Goal: Task Accomplishment & Management: Manage account settings

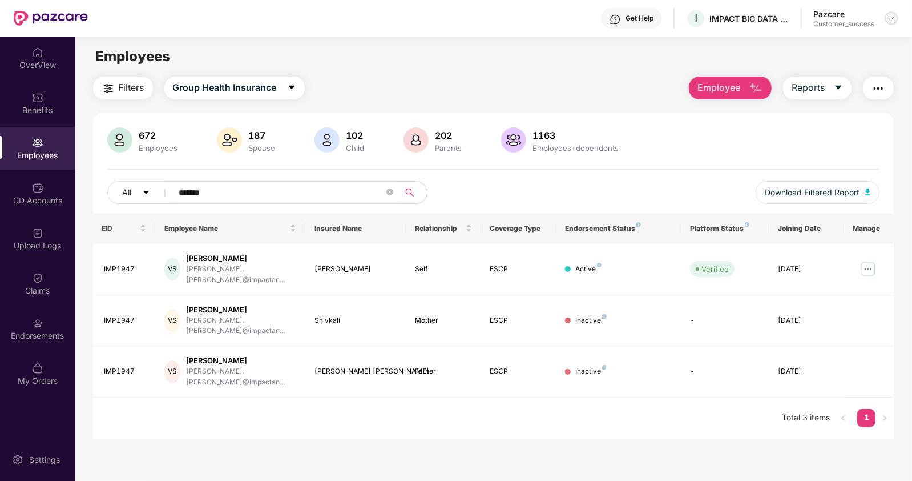
click at [888, 15] on img at bounding box center [891, 18] width 9 height 9
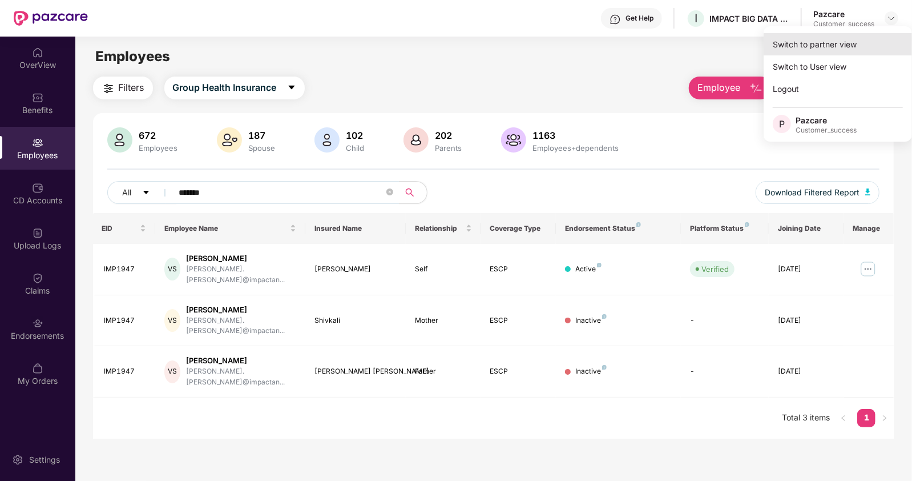
click at [784, 44] on div "Switch to partner view" at bounding box center [838, 44] width 148 height 22
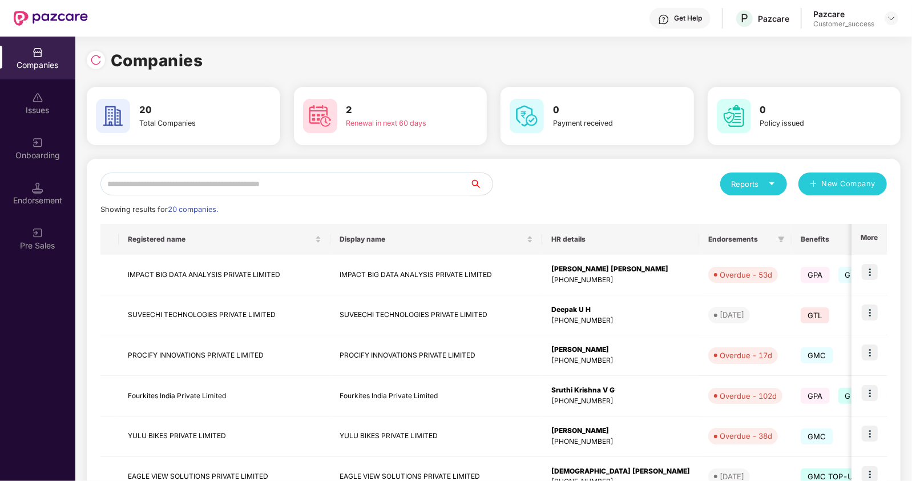
click at [284, 184] on input "text" at bounding box center [284, 183] width 369 height 23
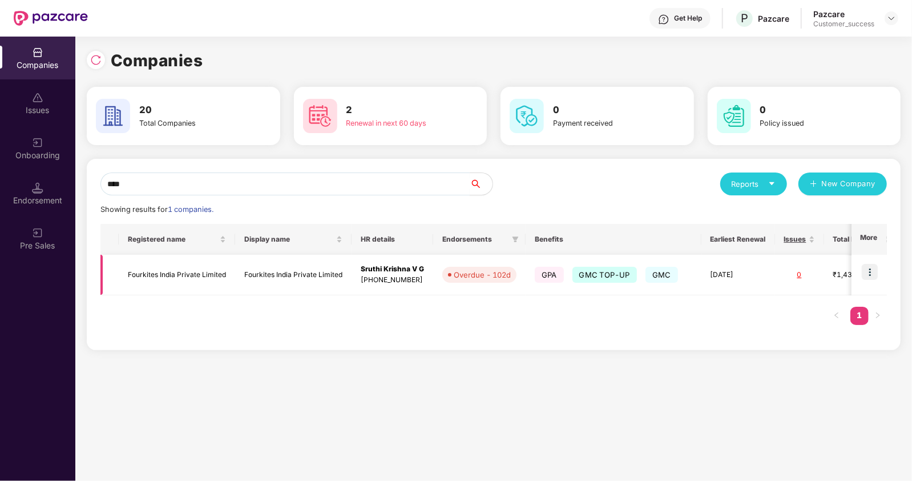
type input "****"
click at [872, 271] on img at bounding box center [870, 272] width 16 height 16
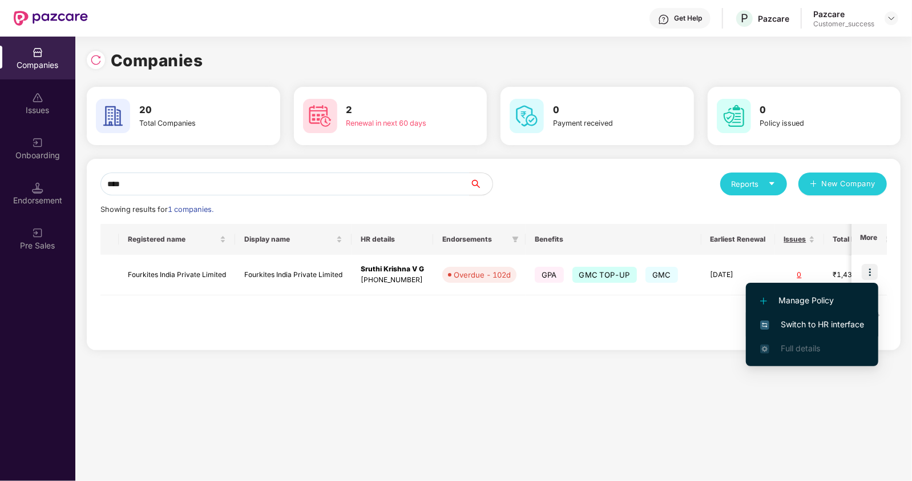
click at [784, 319] on span "Switch to HR interface" at bounding box center [813, 324] width 104 height 13
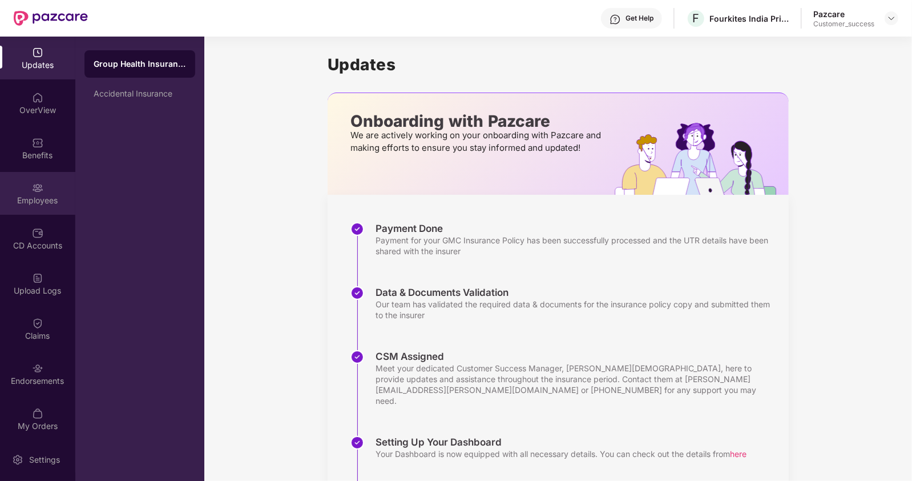
click at [14, 191] on div "Employees" at bounding box center [37, 193] width 75 height 43
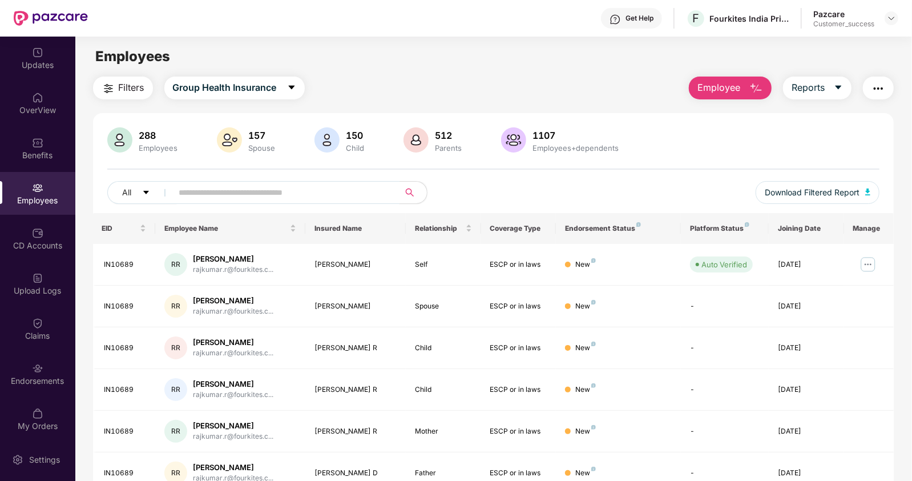
click at [177, 190] on span at bounding box center [283, 192] width 234 height 23
paste input "**********"
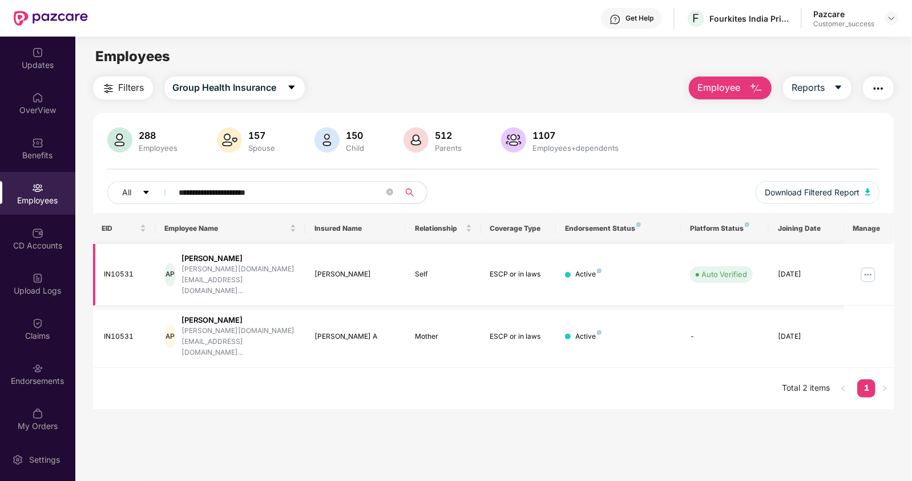
type input "**********"
click at [871, 265] on img at bounding box center [868, 274] width 18 height 18
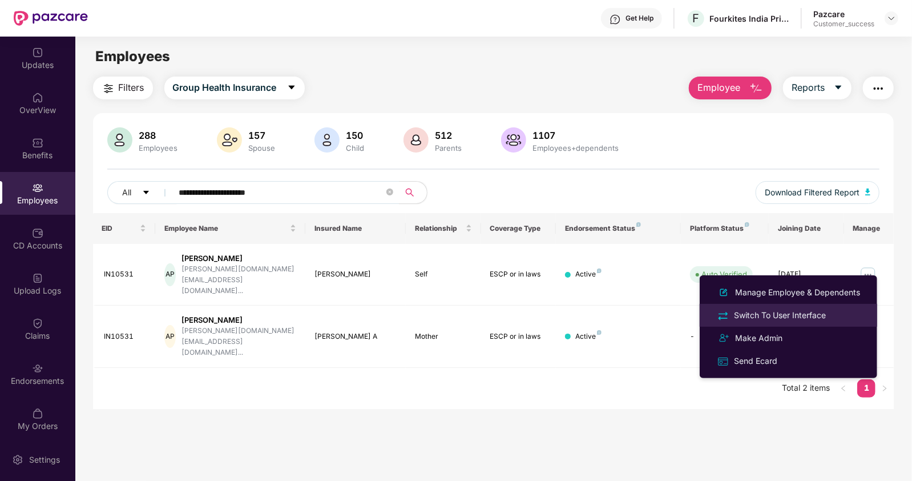
click at [782, 312] on div "Switch To User Interface" at bounding box center [780, 315] width 96 height 13
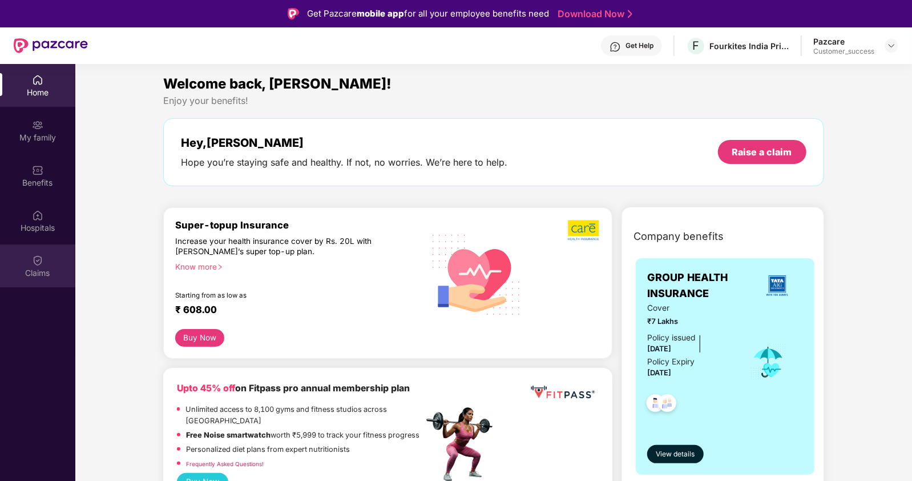
click at [43, 270] on div "Claims" at bounding box center [37, 272] width 75 height 11
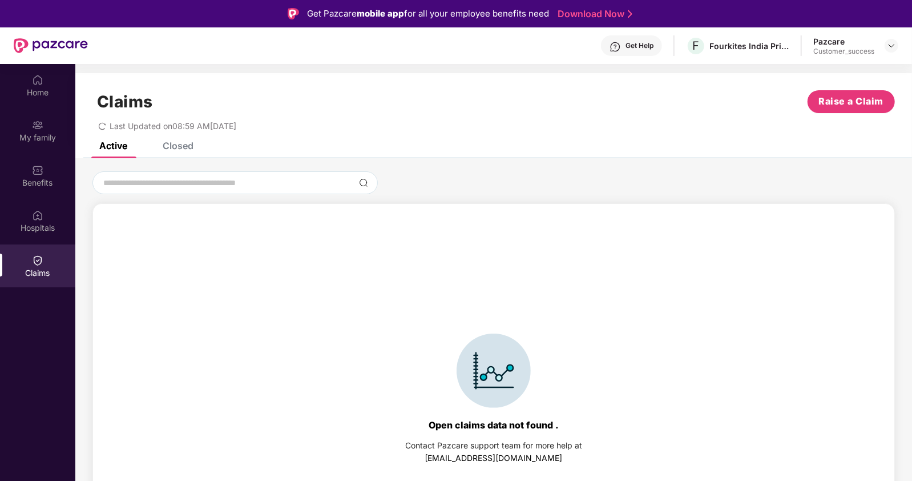
click at [174, 147] on div "Closed" at bounding box center [178, 145] width 31 height 11
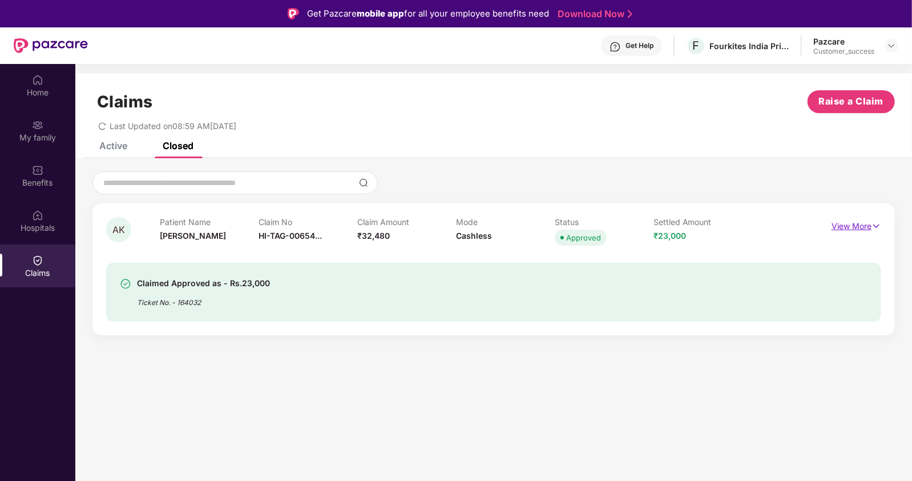
click at [863, 219] on p "View More" at bounding box center [857, 224] width 50 height 15
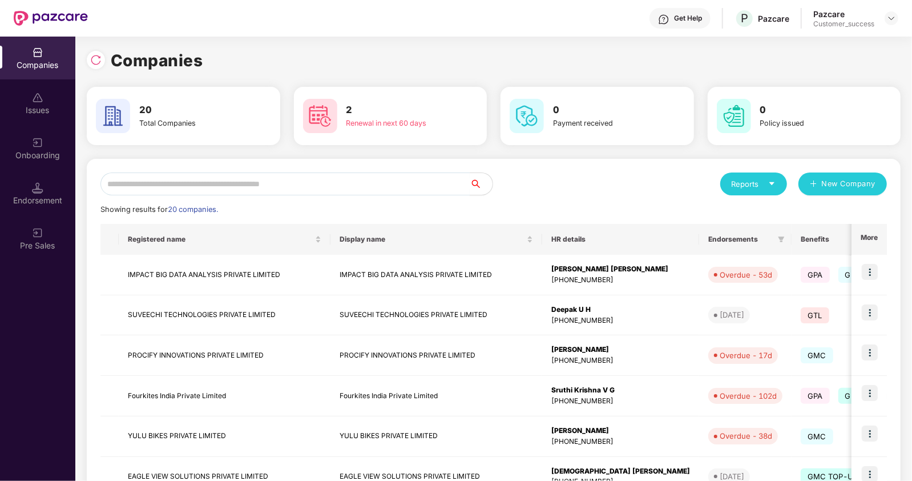
click at [134, 188] on input "text" at bounding box center [284, 183] width 369 height 23
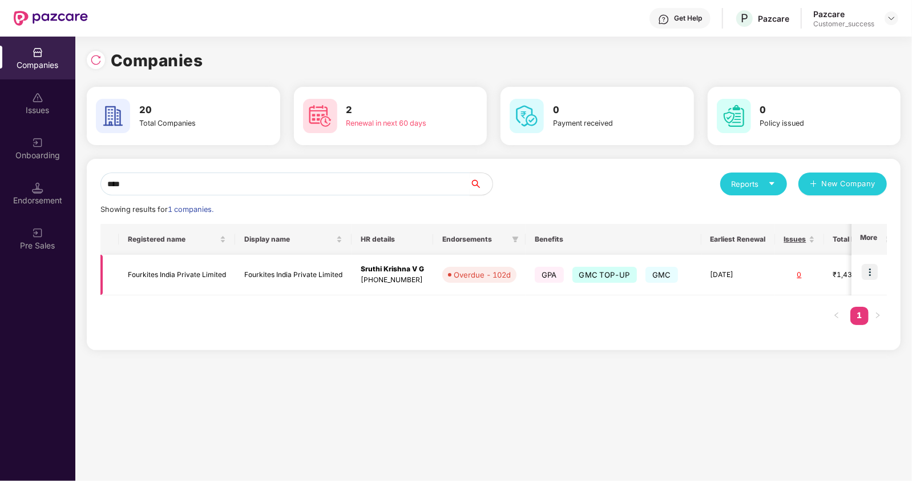
type input "****"
click at [871, 275] on img at bounding box center [870, 272] width 16 height 16
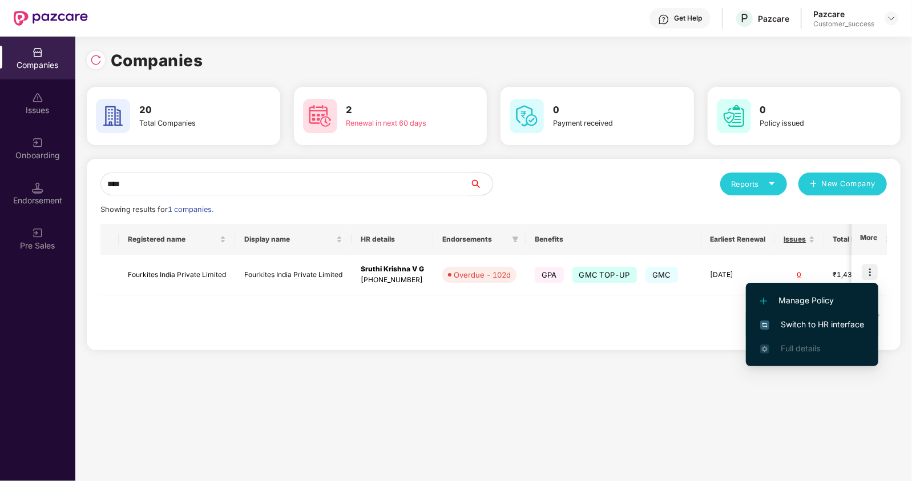
click at [805, 325] on span "Switch to HR interface" at bounding box center [813, 324] width 104 height 13
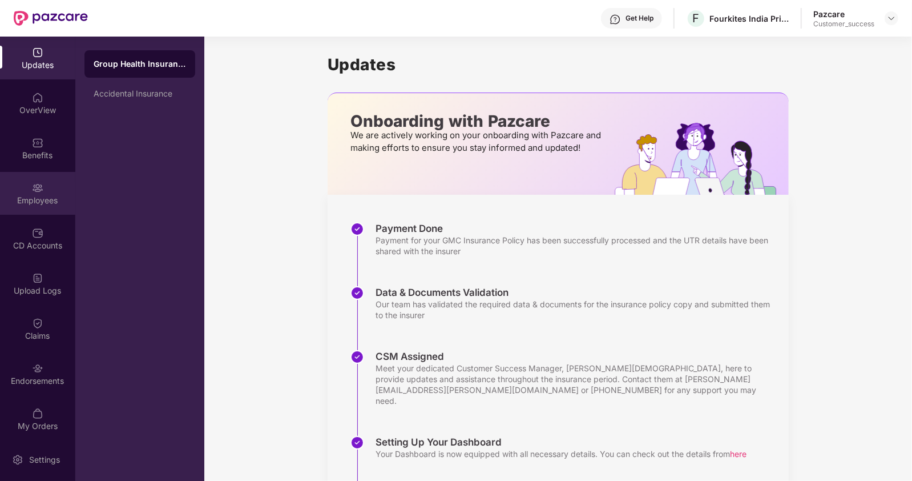
click at [39, 199] on div "Employees" at bounding box center [37, 200] width 75 height 11
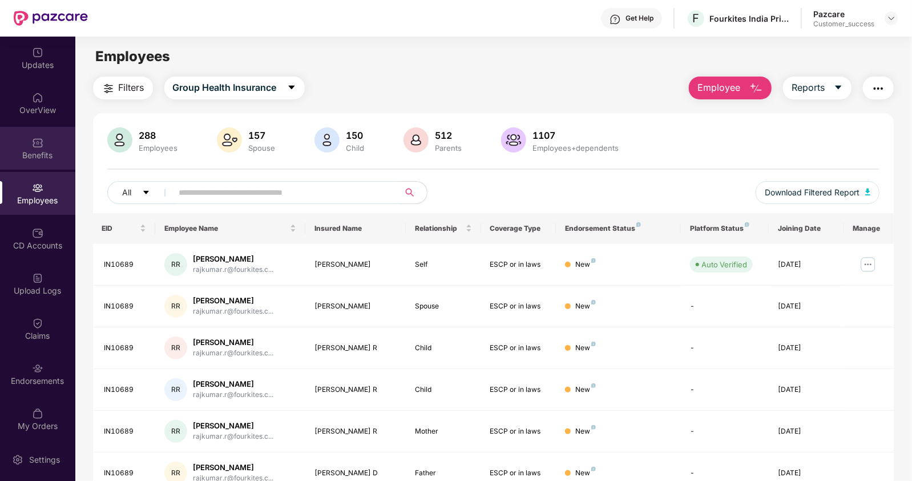
click at [37, 151] on div "Benefits" at bounding box center [37, 155] width 75 height 11
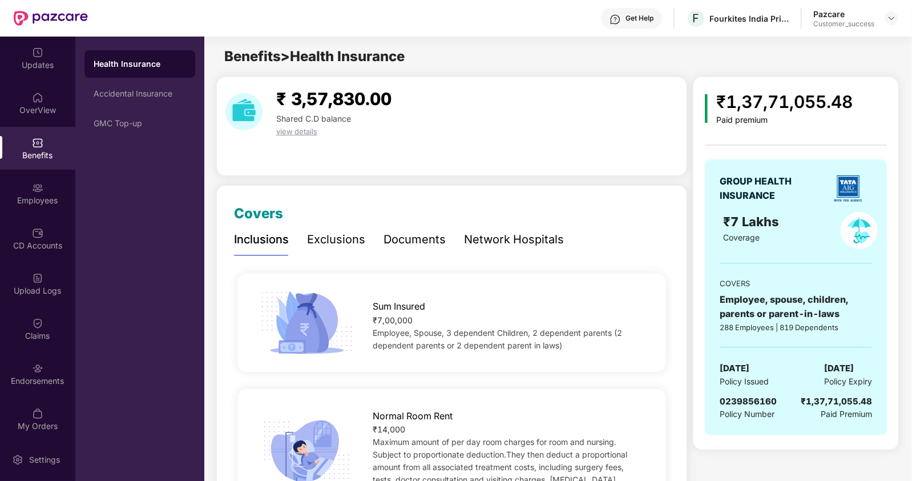
click at [337, 238] on div "Exclusions" at bounding box center [336, 240] width 58 height 18
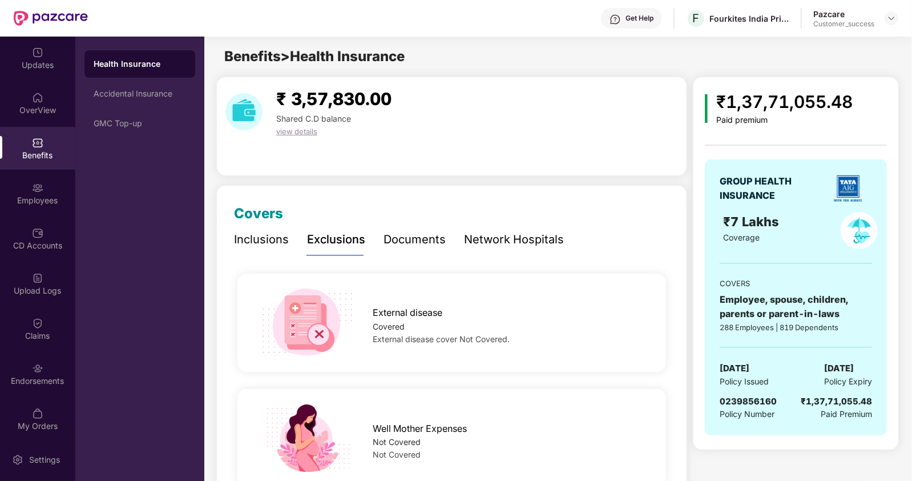
scroll to position [542, 0]
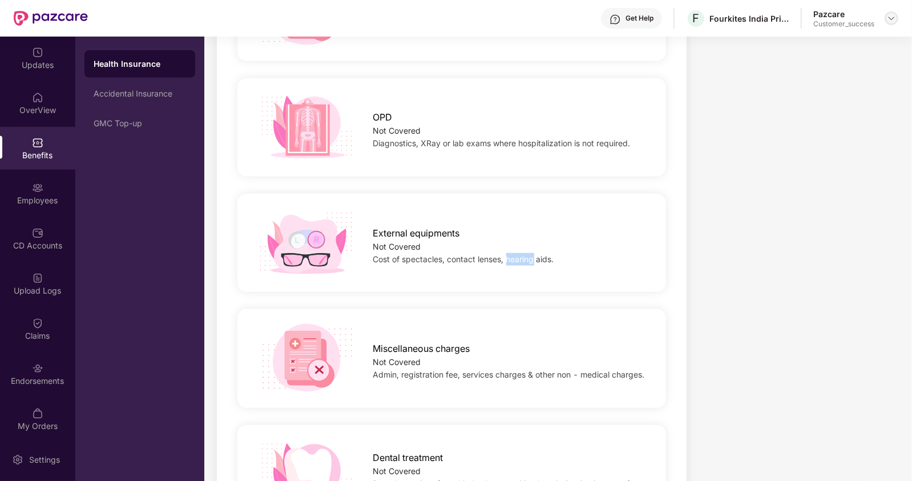
click at [891, 21] on img at bounding box center [891, 18] width 9 height 9
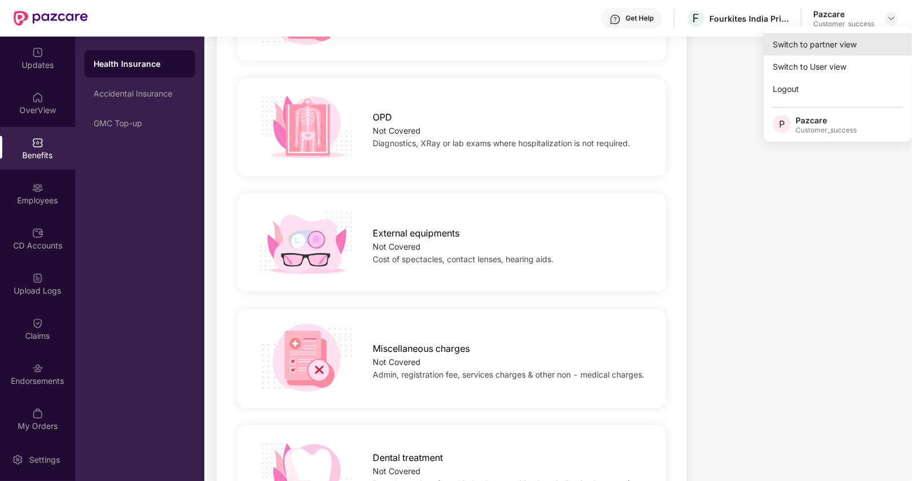
click at [795, 41] on div "Switch to partner view" at bounding box center [838, 44] width 148 height 22
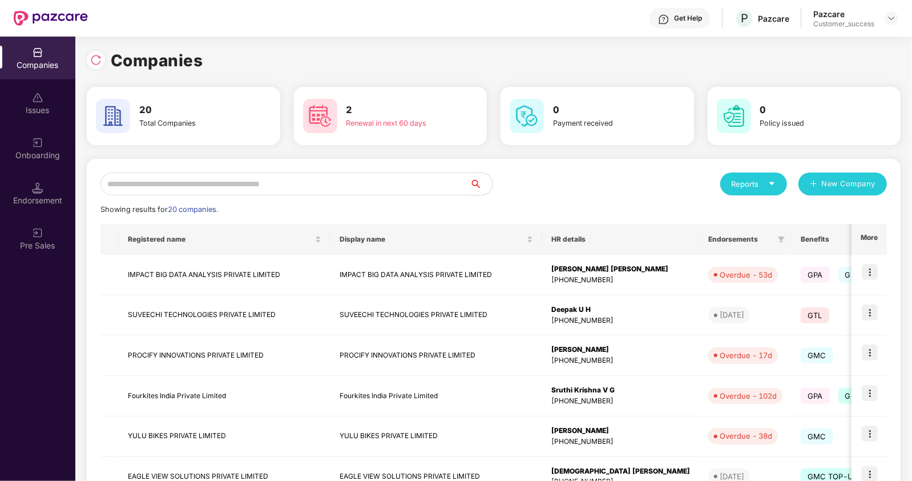
click at [271, 183] on input "text" at bounding box center [284, 183] width 369 height 23
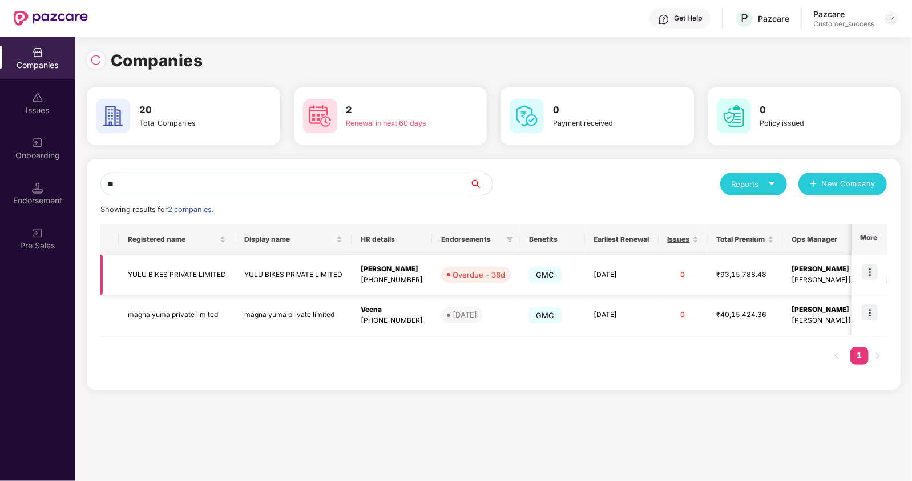
type input "**"
click at [863, 267] on img at bounding box center [870, 272] width 16 height 16
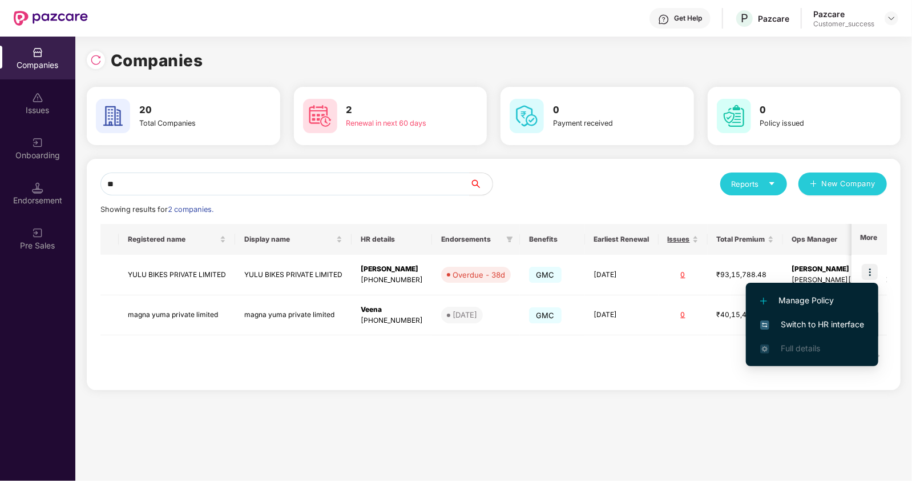
click at [783, 319] on span "Switch to HR interface" at bounding box center [813, 324] width 104 height 13
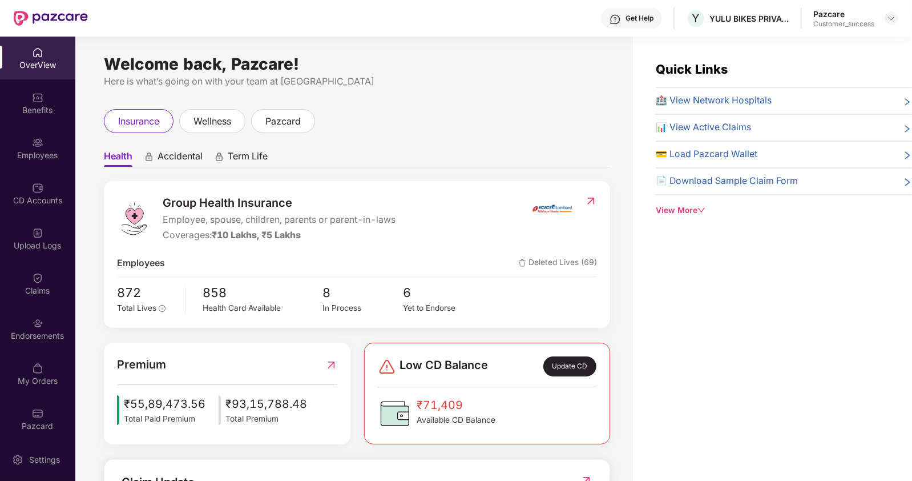
drag, startPoint x: 745, startPoint y: 279, endPoint x: 405, endPoint y: 132, distance: 370.1
click at [405, 132] on div "insurance wellness pazcard" at bounding box center [357, 121] width 506 height 24
click at [45, 139] on div "Employees" at bounding box center [37, 148] width 75 height 43
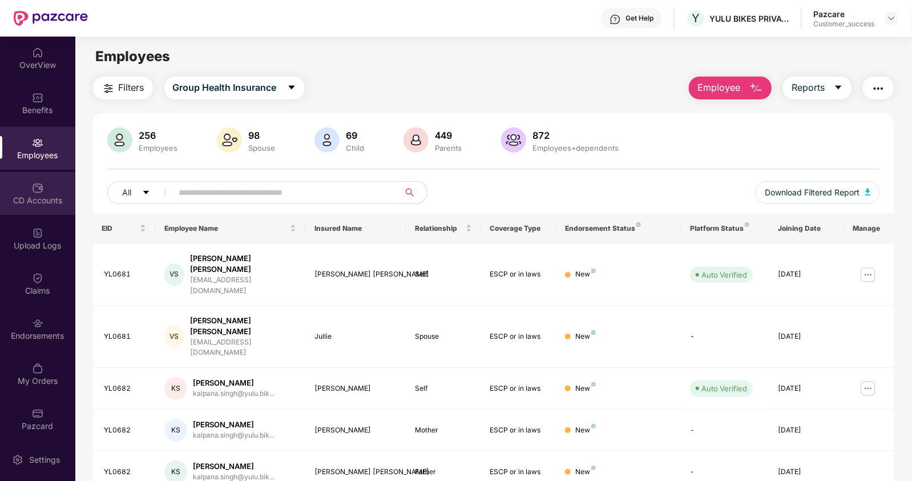
drag, startPoint x: 33, startPoint y: 170, endPoint x: 31, endPoint y: 179, distance: 8.7
click at [31, 175] on div "OverView Benefits Employees CD Accounts Upload Logs Claims Endorsements My Orde…" at bounding box center [37, 237] width 75 height 401
click at [32, 182] on img at bounding box center [37, 187] width 11 height 11
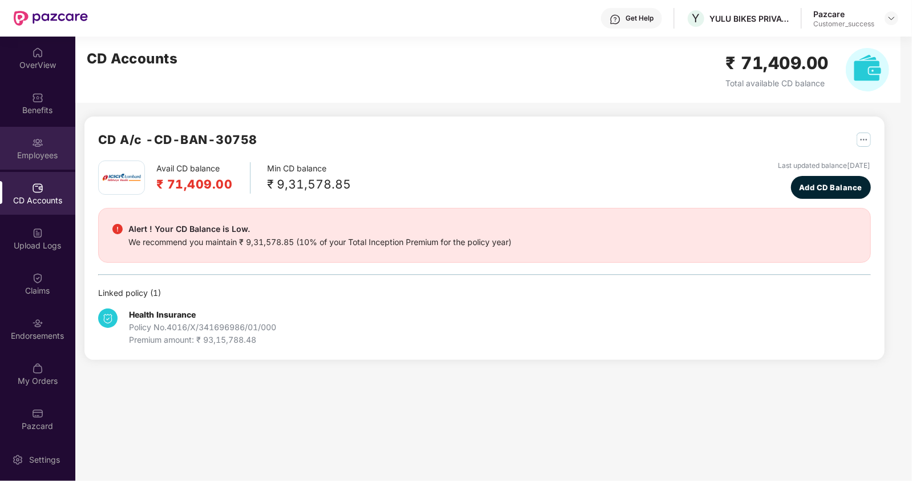
click at [30, 153] on div "Employees" at bounding box center [37, 155] width 75 height 11
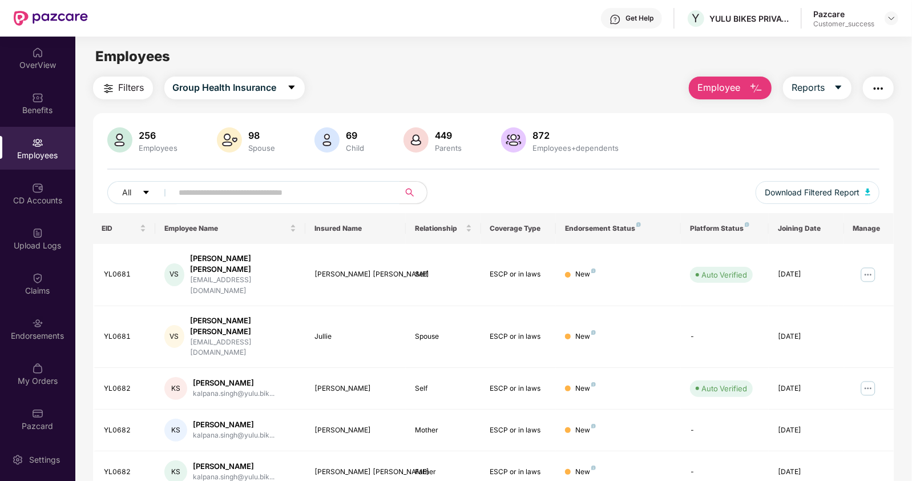
click at [283, 191] on input "text" at bounding box center [281, 192] width 205 height 17
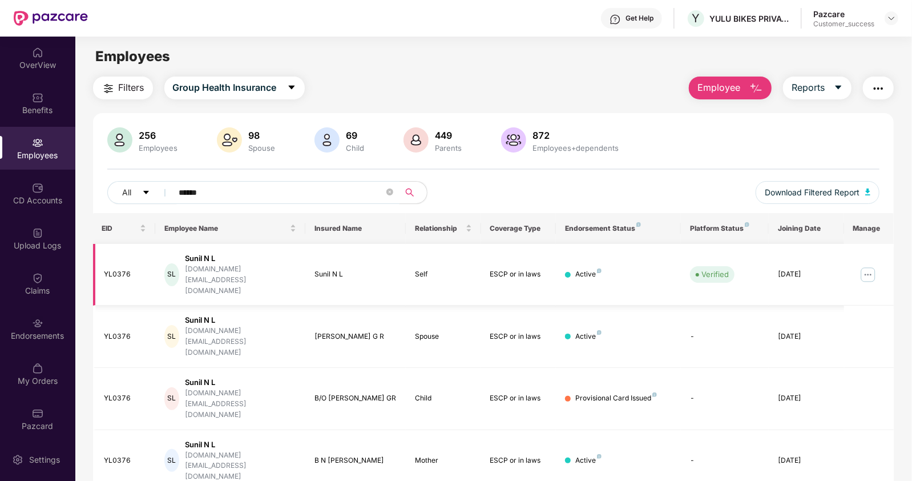
type input "******"
click at [866, 265] on img at bounding box center [868, 274] width 18 height 18
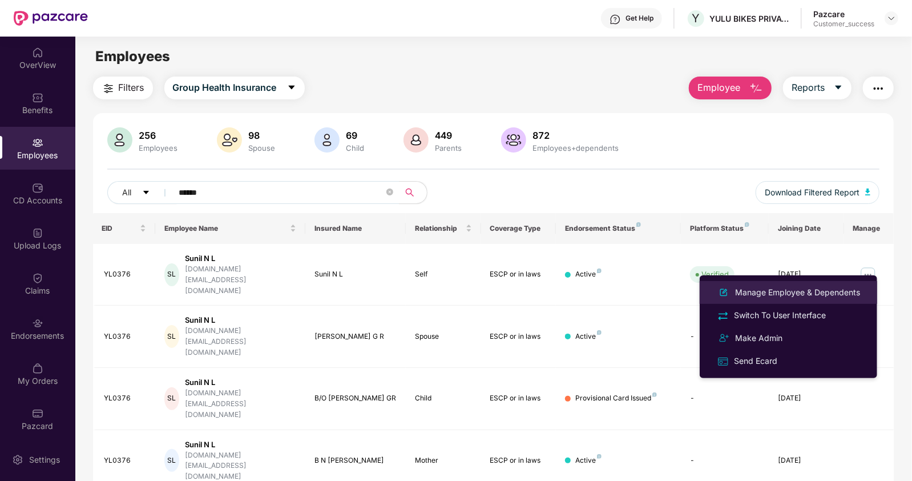
click at [780, 295] on div "Manage Employee & Dependents" at bounding box center [798, 292] width 130 height 13
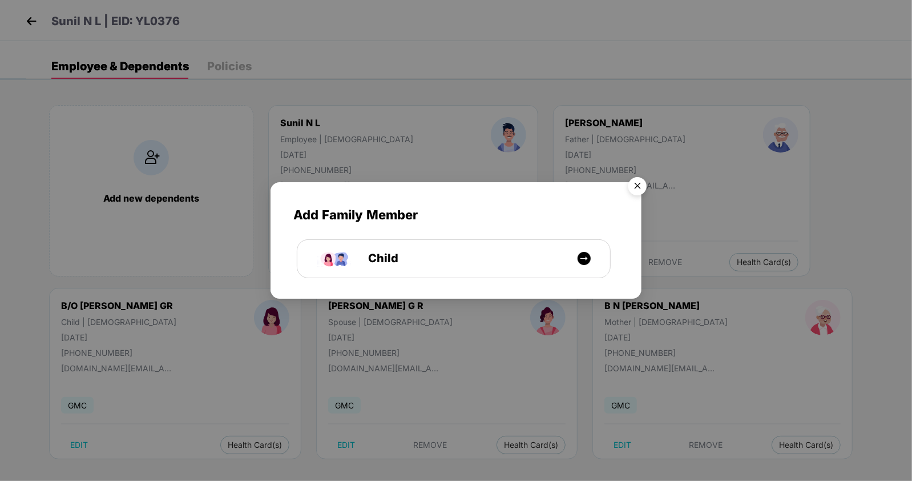
click at [638, 187] on img "Close" at bounding box center [638, 188] width 32 height 32
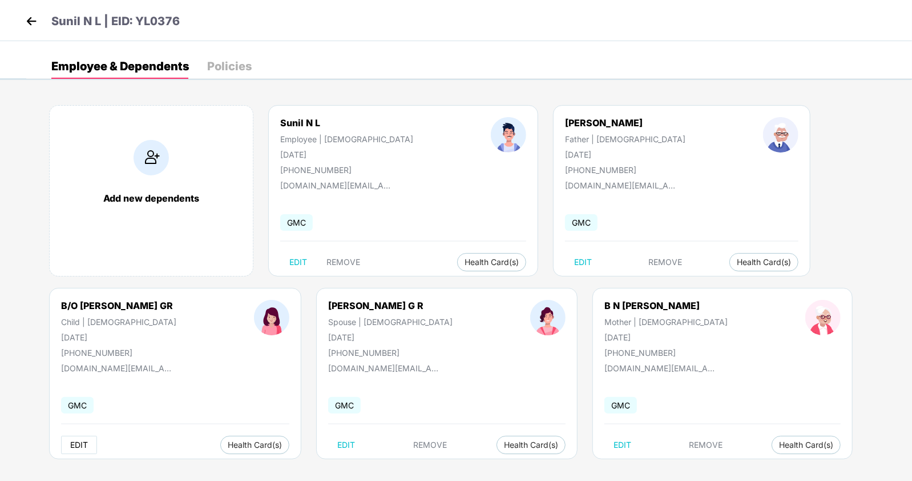
click at [74, 441] on span "EDIT" at bounding box center [79, 444] width 18 height 9
select select "*****"
select select "******"
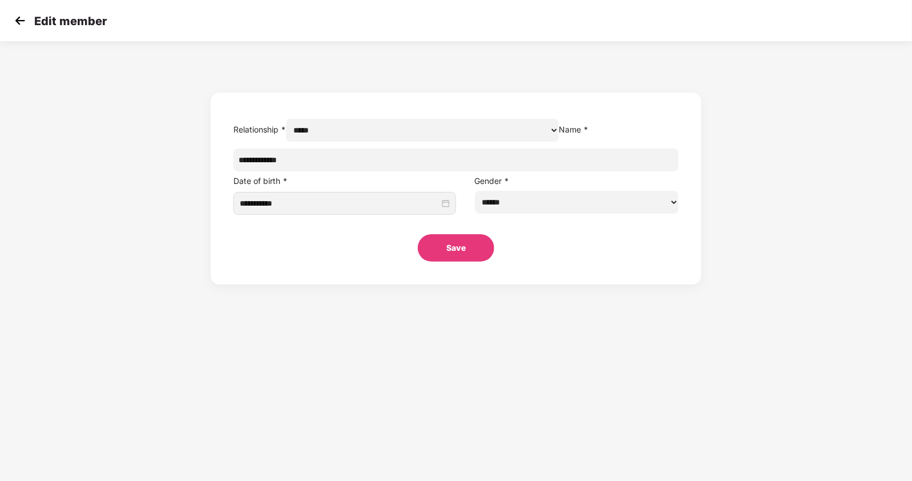
click at [333, 171] on input "**********" at bounding box center [457, 159] width 446 height 23
type input "**********"
click at [438, 261] on button "Save" at bounding box center [456, 247] width 77 height 27
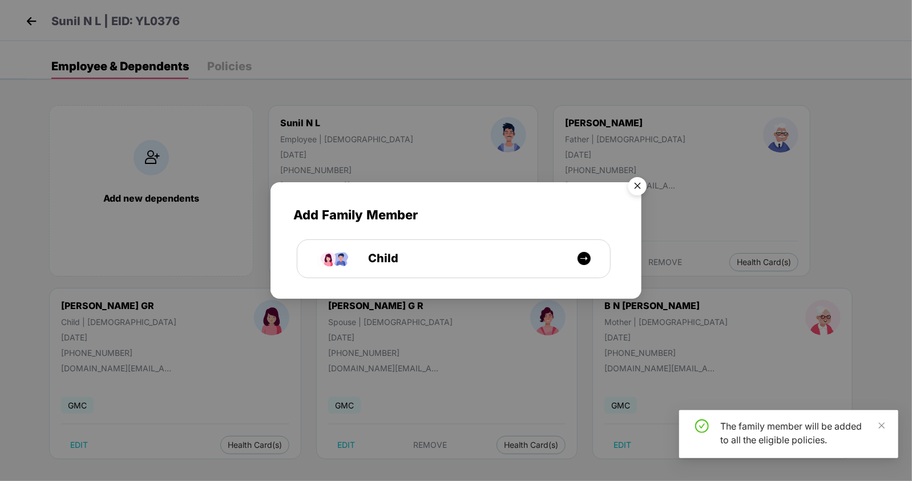
click at [637, 183] on img "Close" at bounding box center [638, 188] width 32 height 32
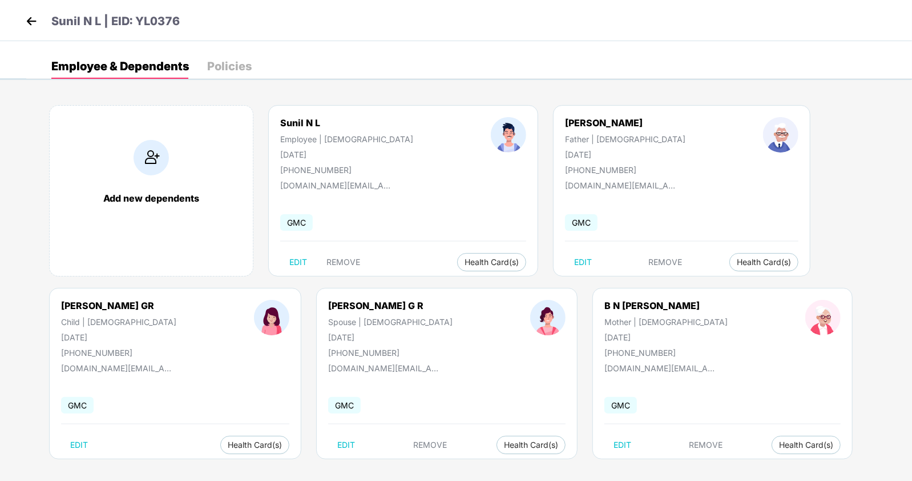
click at [33, 21] on img at bounding box center [31, 21] width 17 height 17
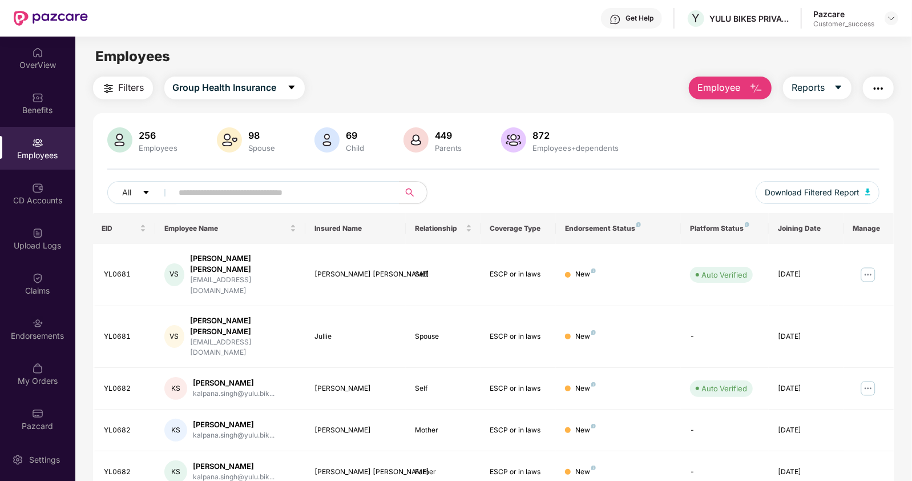
click at [880, 95] on img "button" at bounding box center [879, 89] width 14 height 14
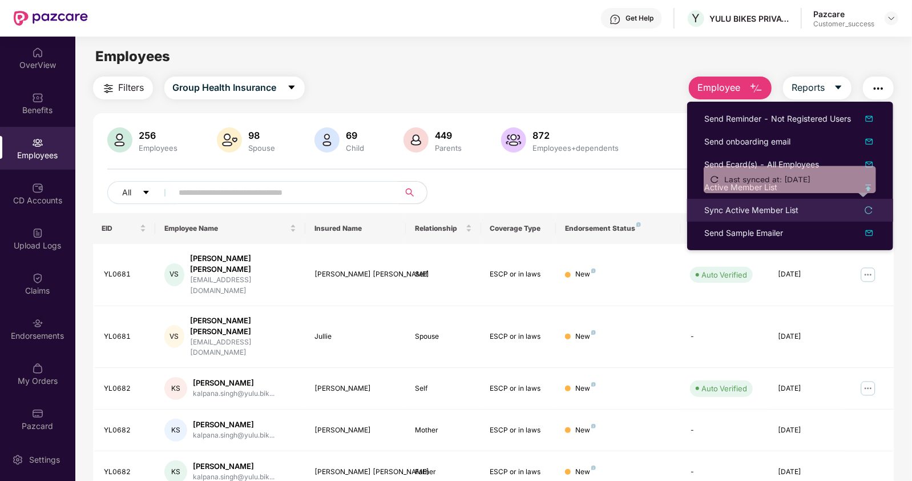
click at [722, 206] on div "Sync Active Member List" at bounding box center [752, 210] width 94 height 13
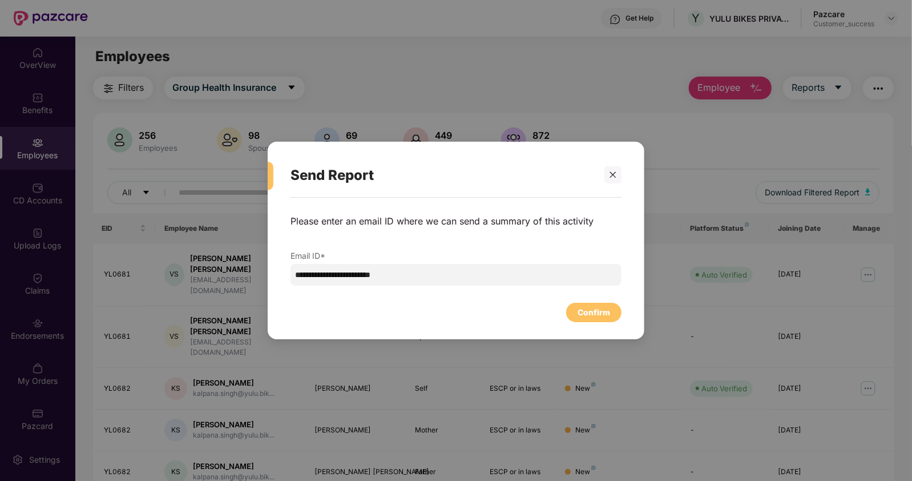
click at [585, 300] on div "Confirm" at bounding box center [456, 309] width 331 height 25
click at [585, 304] on div "Confirm" at bounding box center [593, 312] width 55 height 19
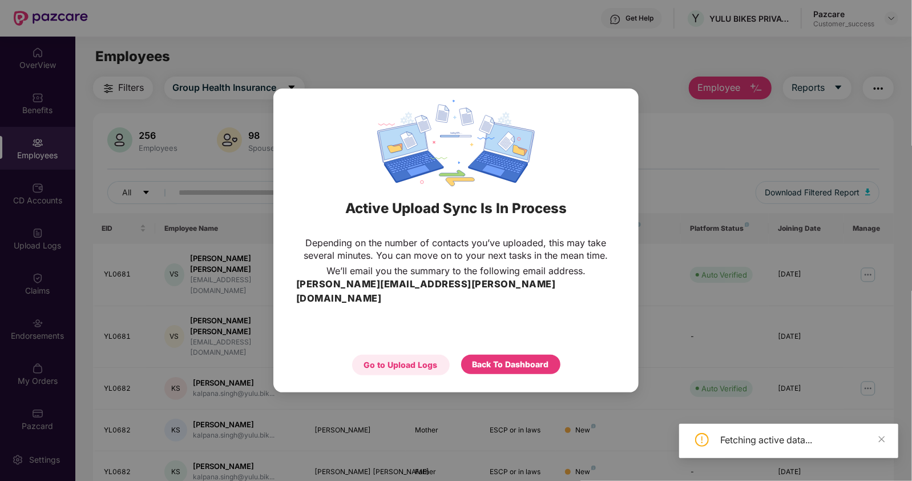
click at [415, 355] on div "Go to Upload Logs" at bounding box center [401, 365] width 98 height 21
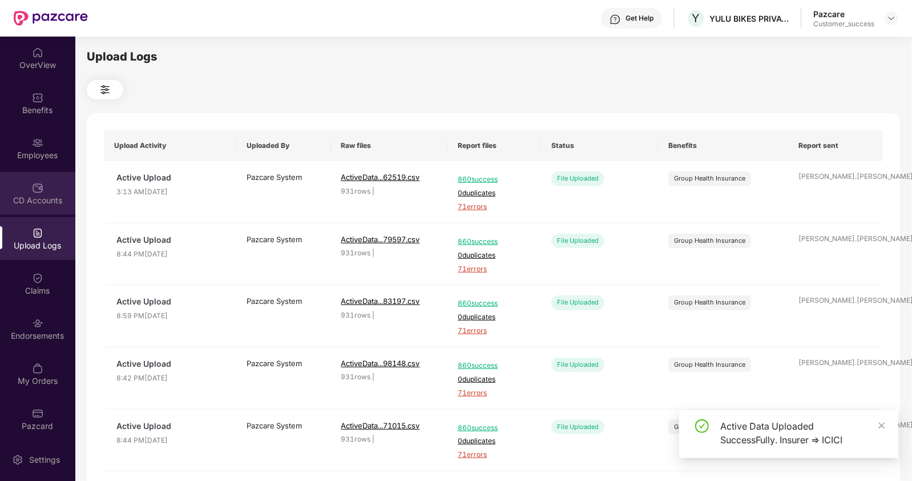
click at [43, 188] on div "CD Accounts" at bounding box center [37, 193] width 75 height 43
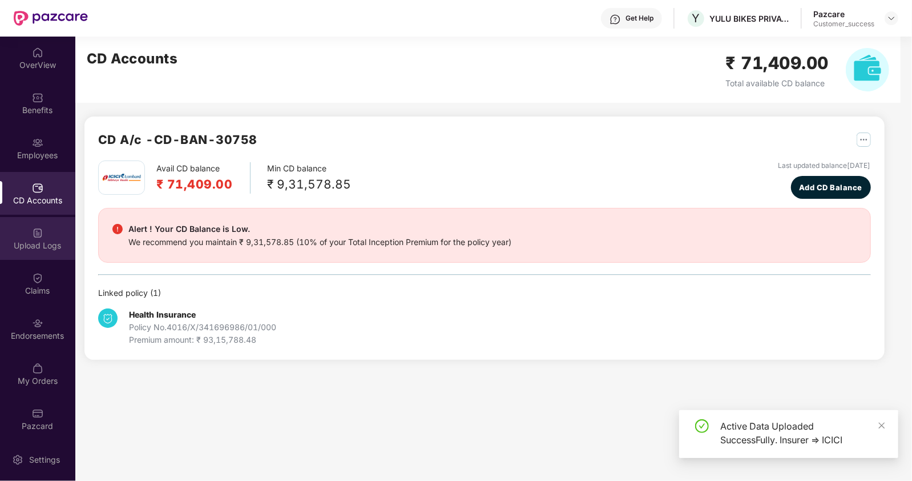
click at [38, 254] on div "Upload Logs" at bounding box center [37, 238] width 75 height 43
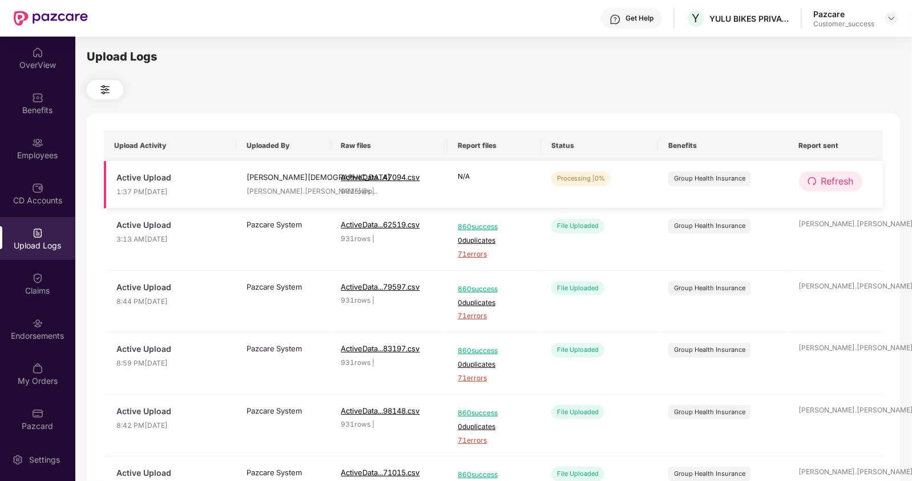
click at [822, 179] on span "Refresh" at bounding box center [838, 181] width 33 height 14
